Goal: Find specific page/section: Find specific page/section

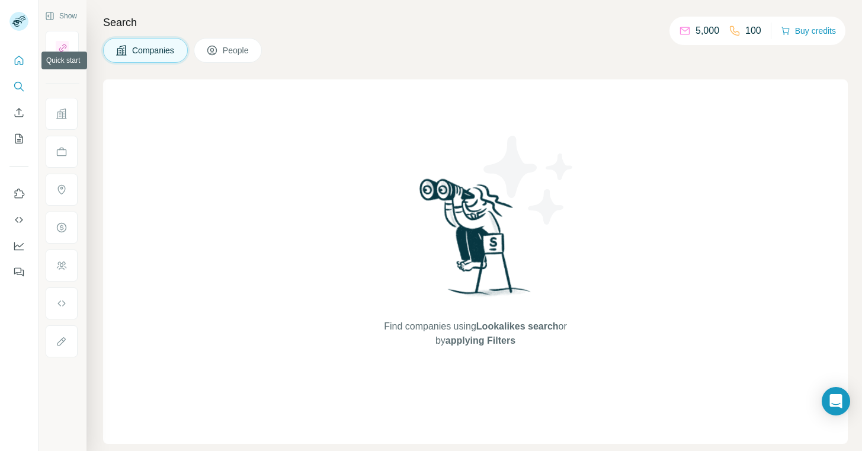
click at [21, 59] on icon "Quick start" at bounding box center [19, 60] width 12 height 12
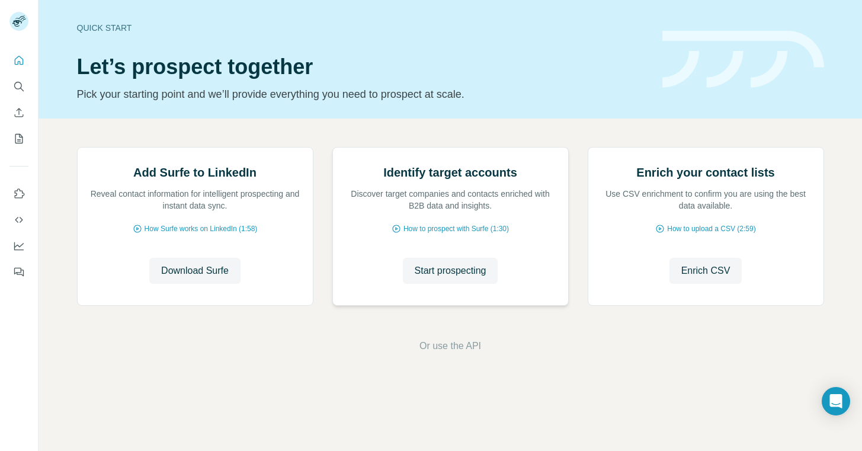
scroll to position [1, 0]
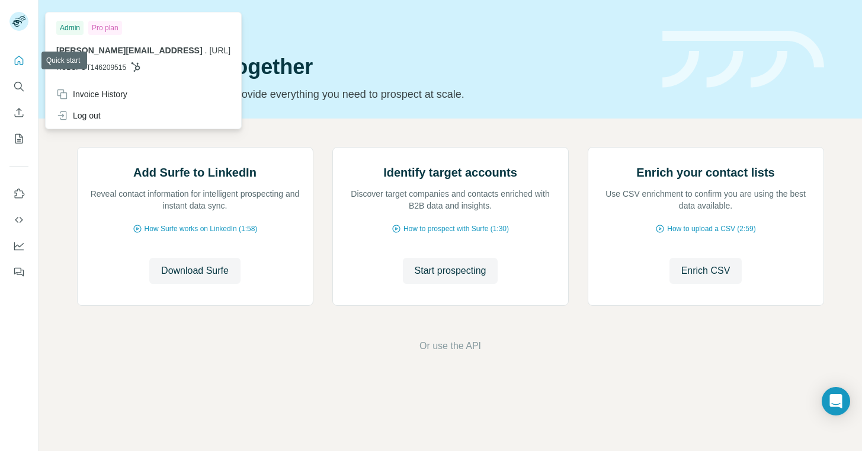
click at [15, 56] on icon "Quick start" at bounding box center [19, 60] width 12 height 12
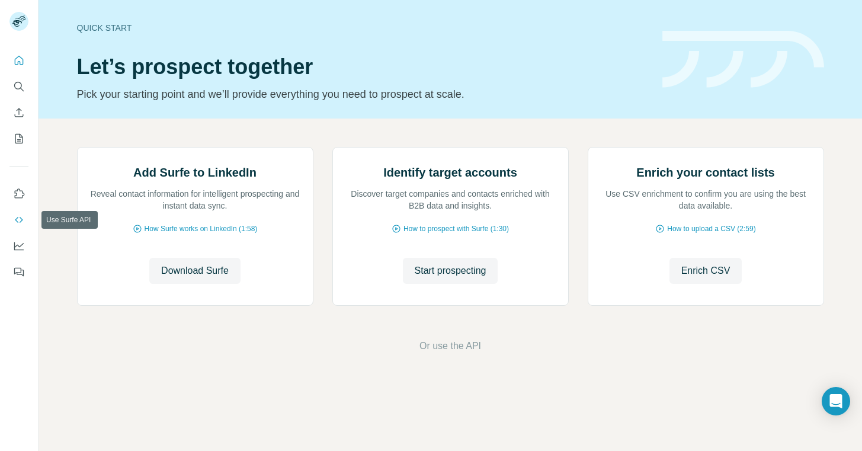
click at [21, 220] on icon "Use Surfe API" at bounding box center [19, 220] width 12 height 12
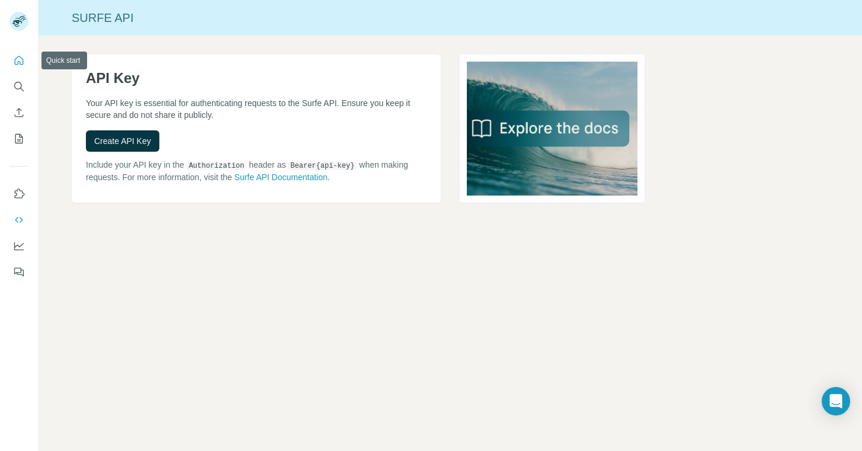
click at [17, 57] on icon "Quick start" at bounding box center [19, 60] width 9 height 9
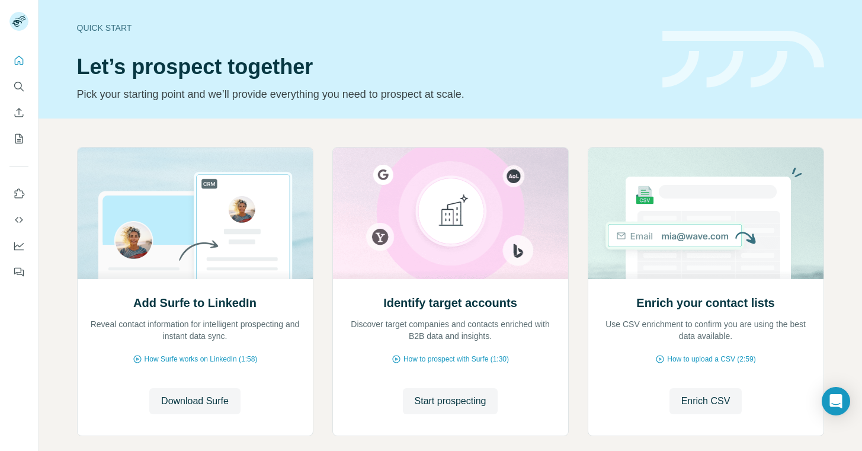
scroll to position [20, 0]
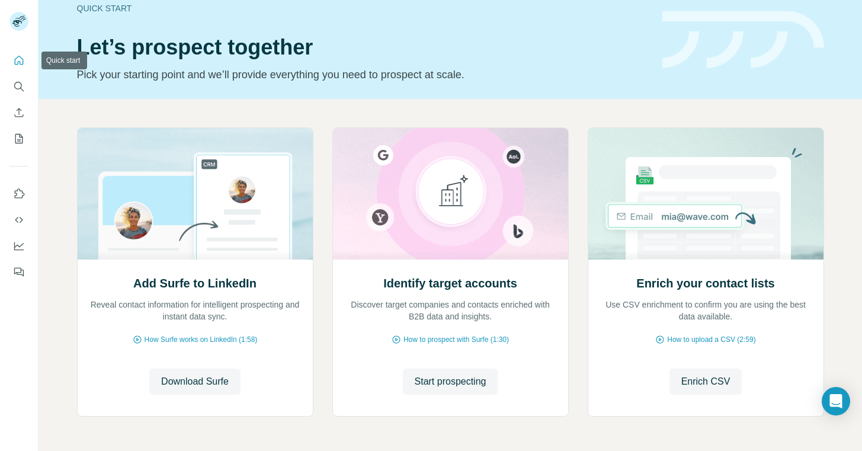
click at [20, 63] on icon "Quick start" at bounding box center [19, 60] width 12 height 12
click at [19, 91] on icon "Search" at bounding box center [19, 87] width 12 height 12
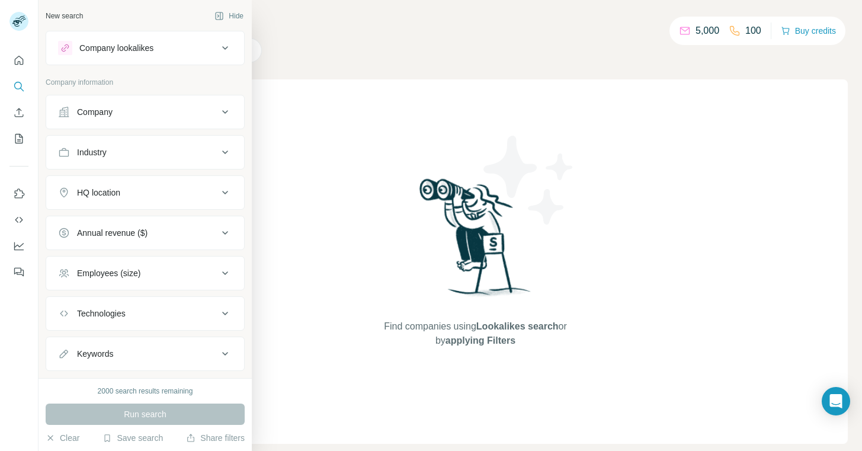
click at [68, 101] on button "Company" at bounding box center [145, 112] width 198 height 28
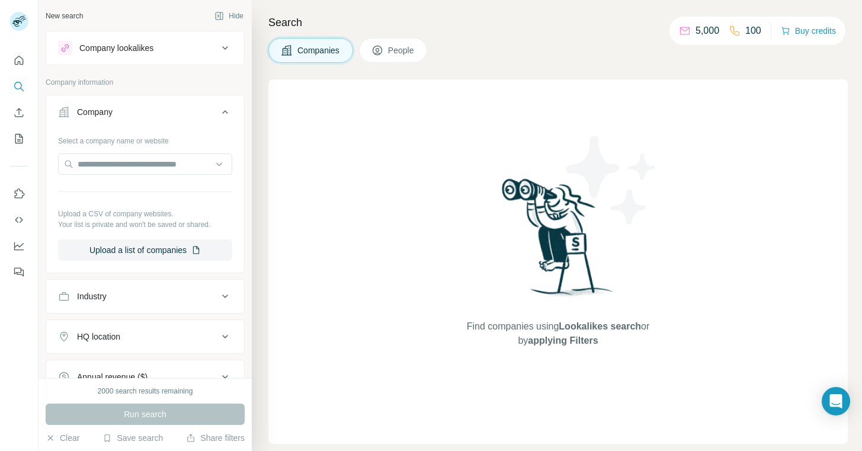
click at [445, 14] on h4 "Search" at bounding box center [557, 22] width 579 height 17
